Goal: Information Seeking & Learning: Learn about a topic

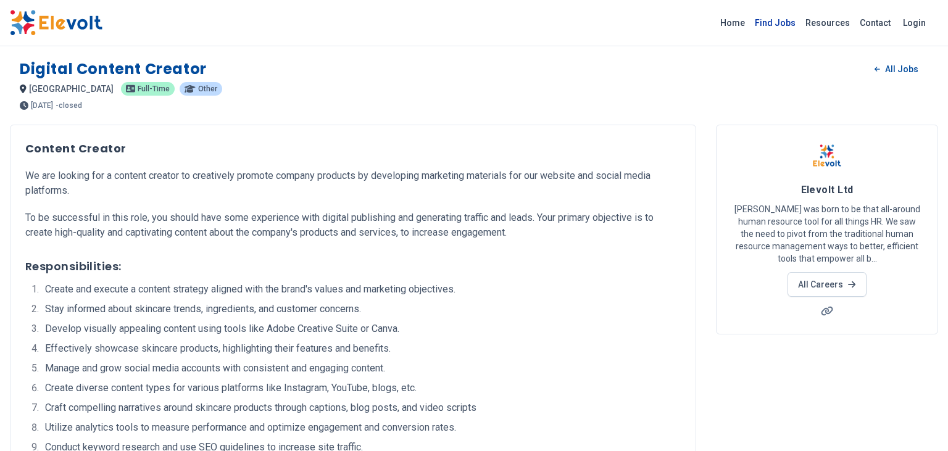
click at [792, 18] on link "Find Jobs" at bounding box center [774, 23] width 51 height 20
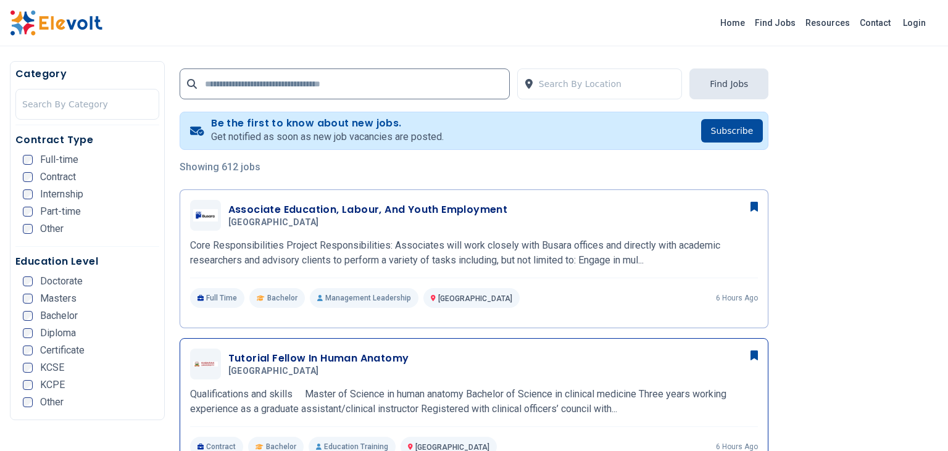
scroll to position [456, 0]
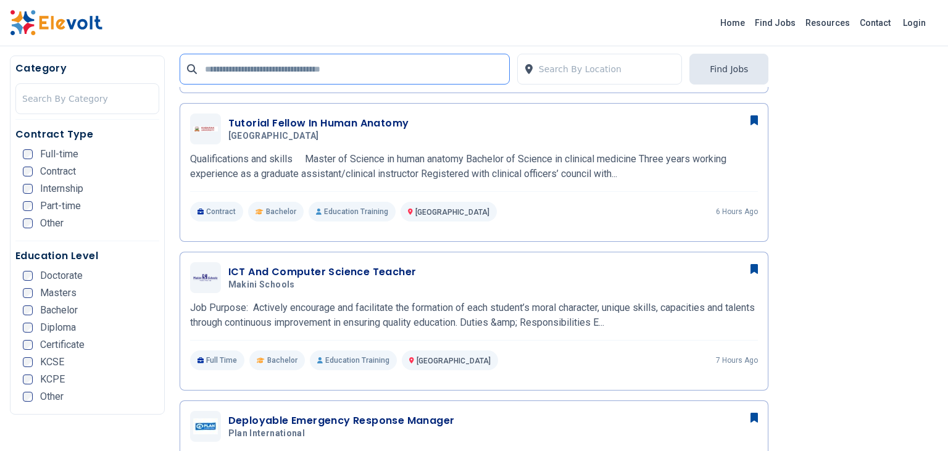
click at [400, 76] on input "text" at bounding box center [345, 69] width 330 height 31
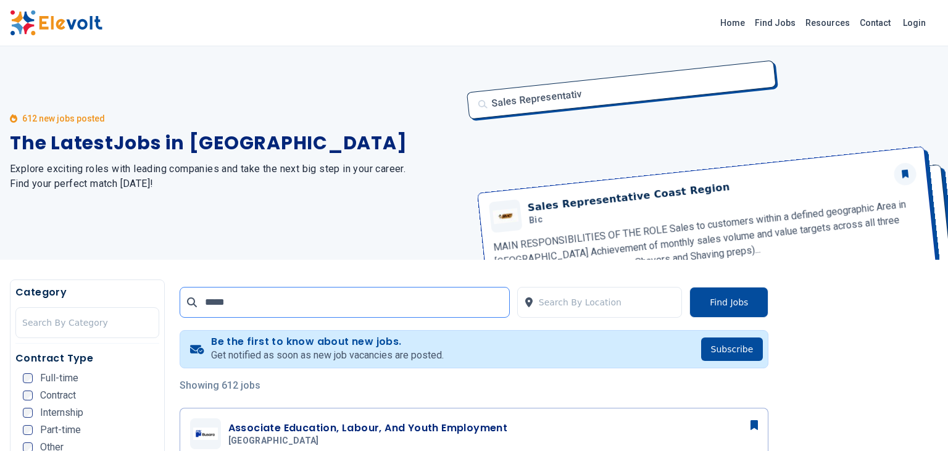
scroll to position [0, 0]
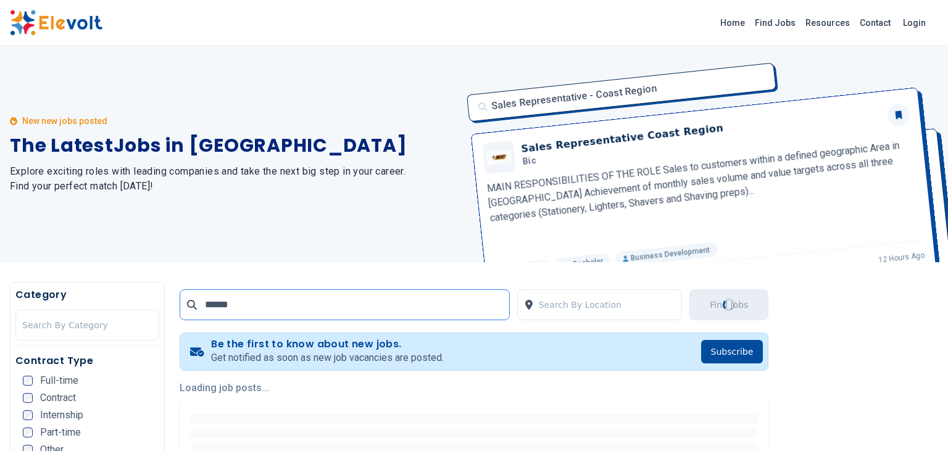
type input "******"
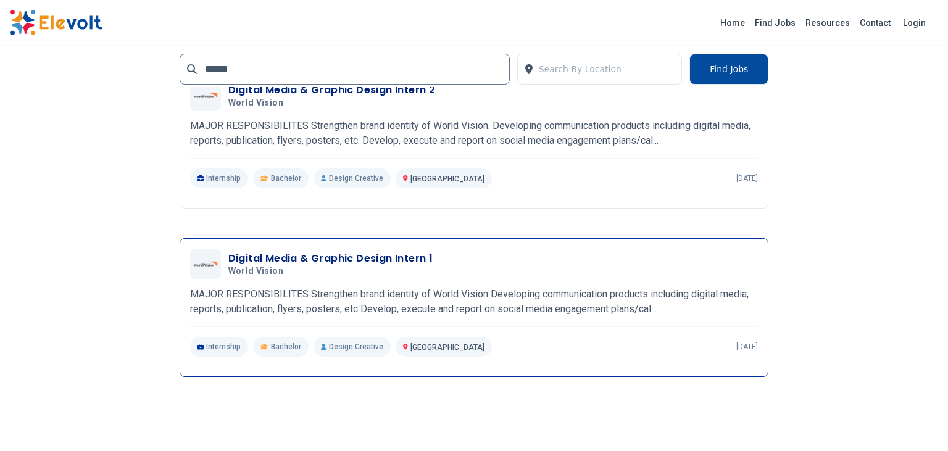
scroll to position [1629, 0]
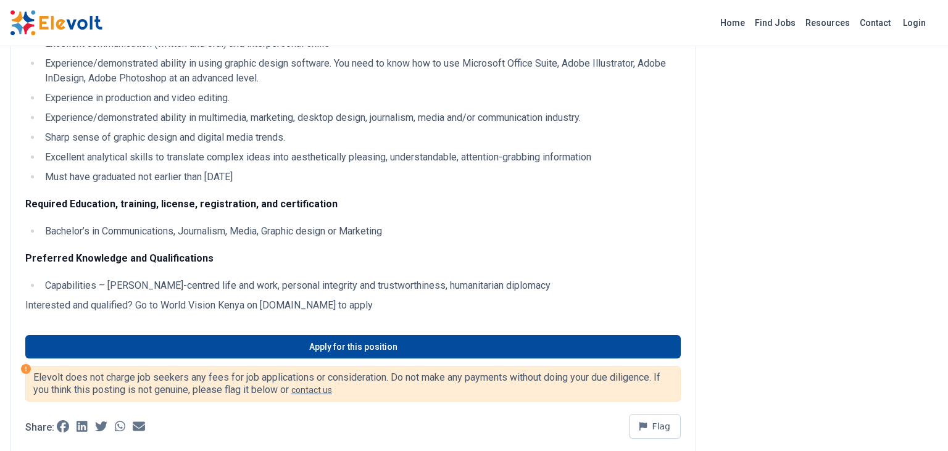
scroll to position [326, 0]
